Goal: Information Seeking & Learning: Learn about a topic

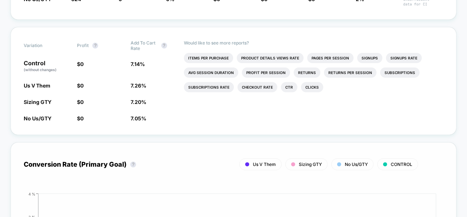
scroll to position [234, 0]
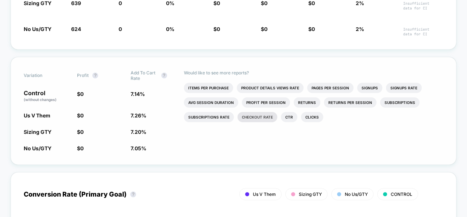
click at [258, 118] on li "Checkout Rate" at bounding box center [258, 117] width 40 height 10
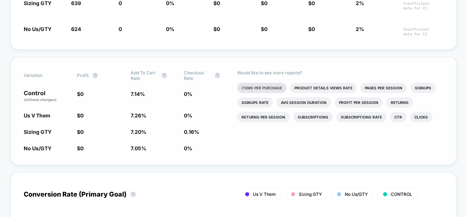
click at [273, 88] on li "Items Per Purchase" at bounding box center [261, 88] width 49 height 10
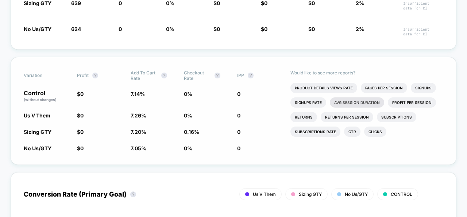
click at [363, 102] on li "Avg Session Duration" at bounding box center [357, 102] width 54 height 10
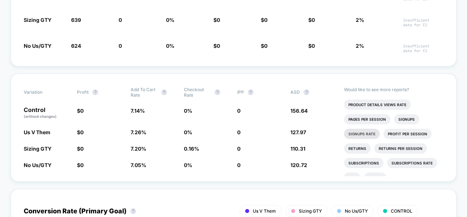
scroll to position [0, 0]
click at [389, 132] on li "Profit Per Session" at bounding box center [407, 133] width 48 height 10
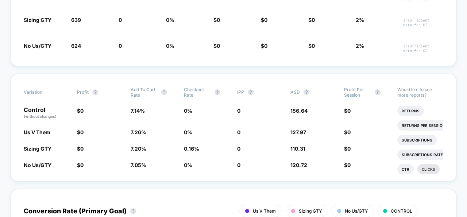
scroll to position [55, 0]
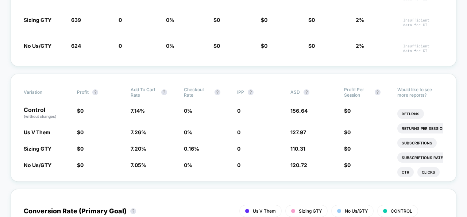
click at [361, 94] on span "Profit Per Session" at bounding box center [357, 92] width 27 height 11
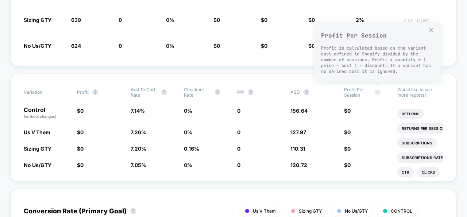
click at [379, 90] on button "?" at bounding box center [378, 92] width 6 height 6
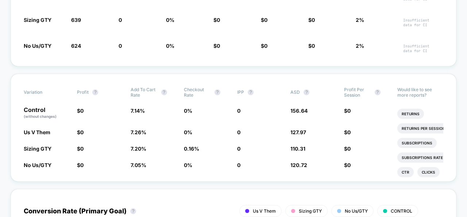
click at [350, 90] on span "Profit Per Session" at bounding box center [357, 92] width 27 height 11
drag, startPoint x: 344, startPoint y: 91, endPoint x: 315, endPoint y: 91, distance: 29.6
click at [315, 91] on div "Variation Profit ? Add To Cart Rate ? Checkout Rate ? IPP ? ASD ? Profit Per Se…" at bounding box center [234, 92] width 420 height 11
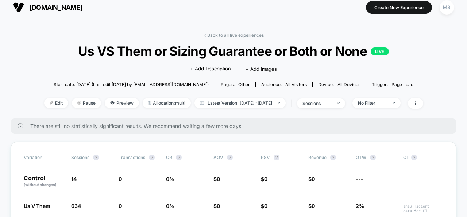
scroll to position [0, 0]
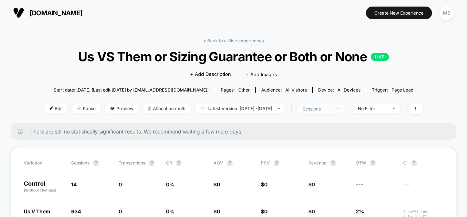
click at [332, 107] on div "sessions" at bounding box center [316, 108] width 29 height 5
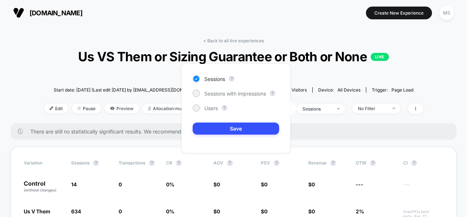
click at [159, 91] on span "Start date: [DATE] (Last edit [DATE] by [EMAIL_ADDRESS][DOMAIN_NAME])" at bounding box center [131, 89] width 155 height 5
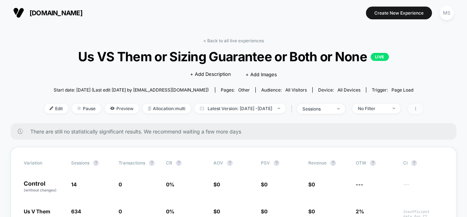
click at [423, 109] on span at bounding box center [415, 109] width 15 height 11
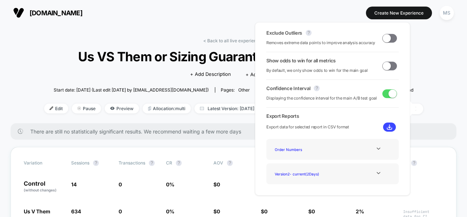
click at [392, 69] on span at bounding box center [389, 66] width 15 height 9
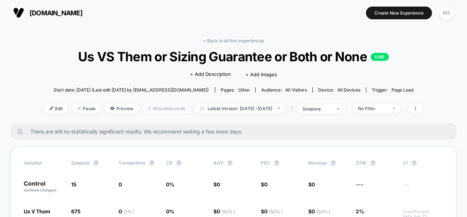
click at [159, 106] on span "Allocation: multi" at bounding box center [167, 109] width 48 height 10
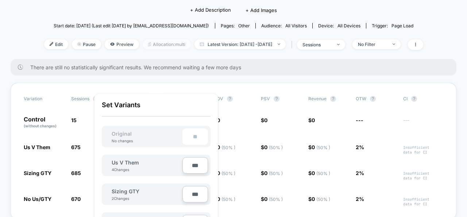
scroll to position [69, 0]
